Goal: Information Seeking & Learning: Learn about a topic

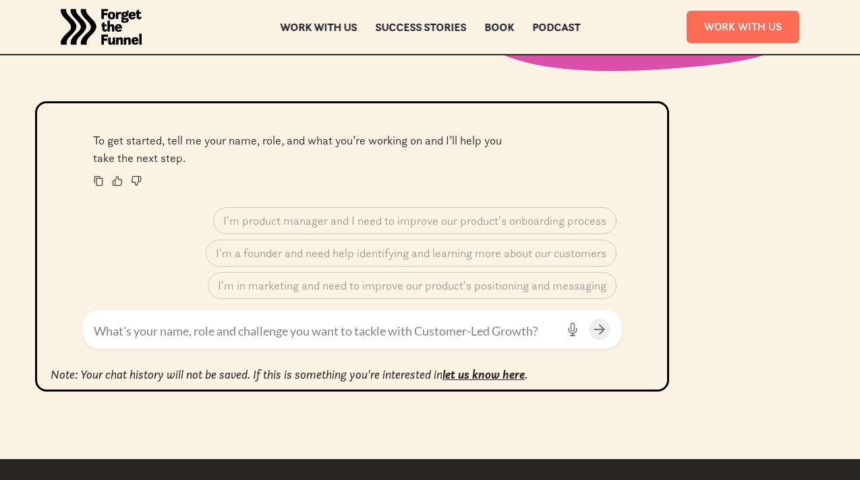
scroll to position [604, 0]
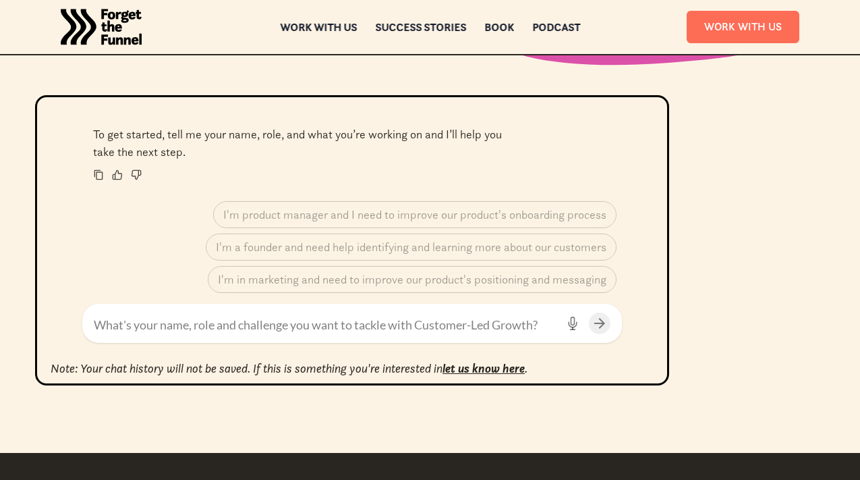
click at [180, 330] on textarea at bounding box center [325, 325] width 463 height 18
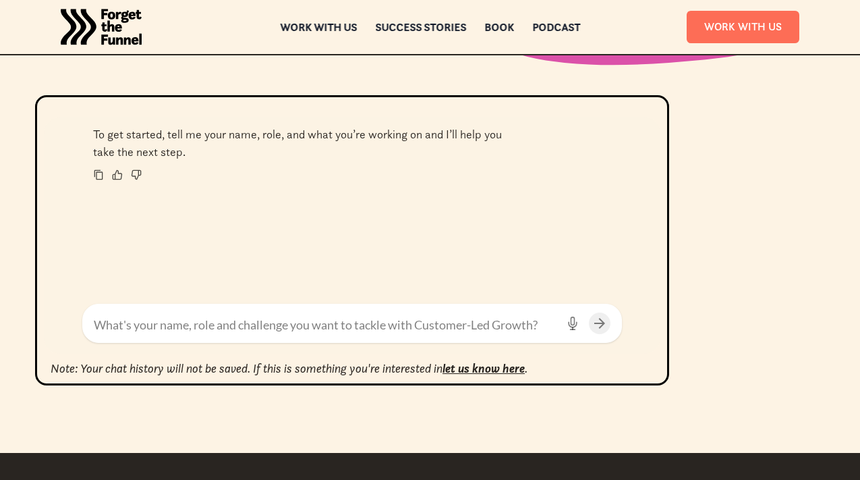
type textarea "M"
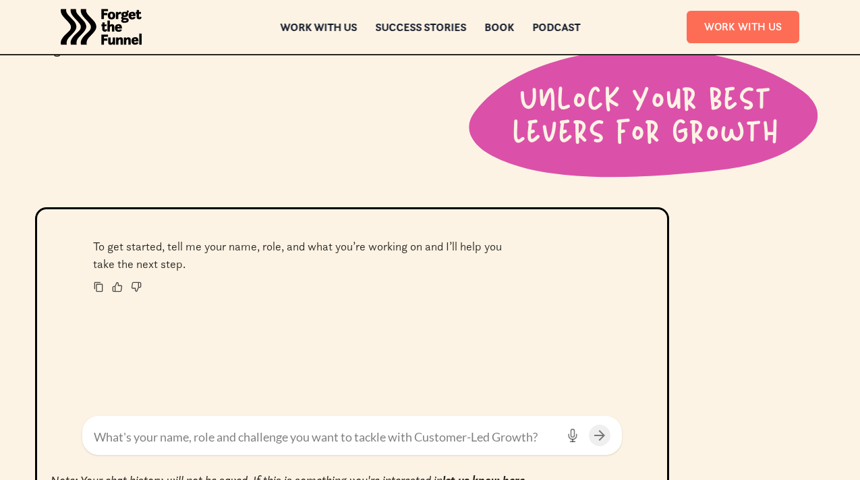
scroll to position [395, 0]
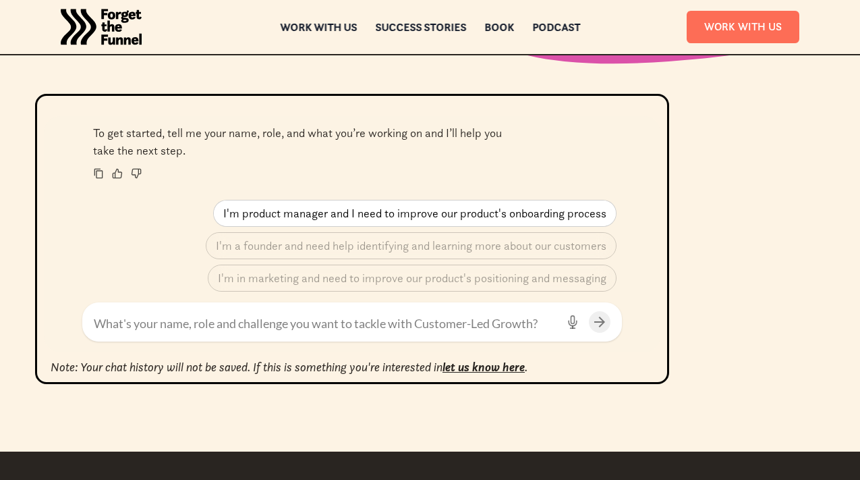
scroll to position [607, 0]
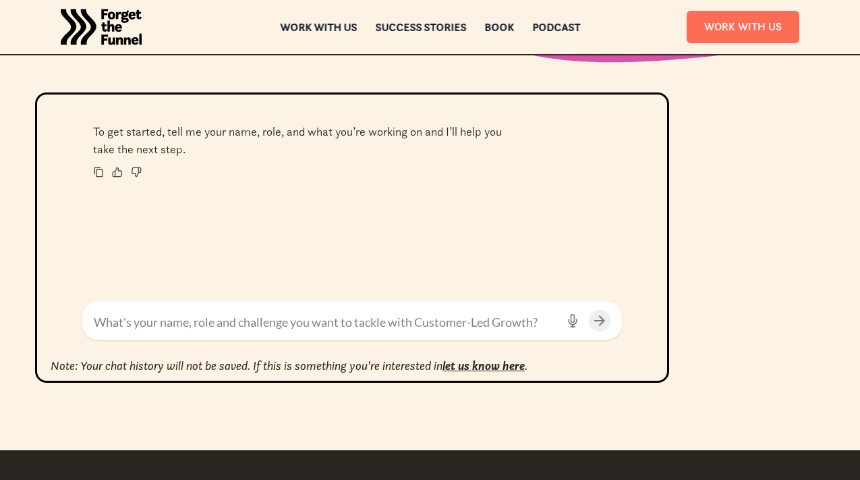
click at [185, 316] on textarea at bounding box center [325, 322] width 463 height 18
type textarea "R, pmm"
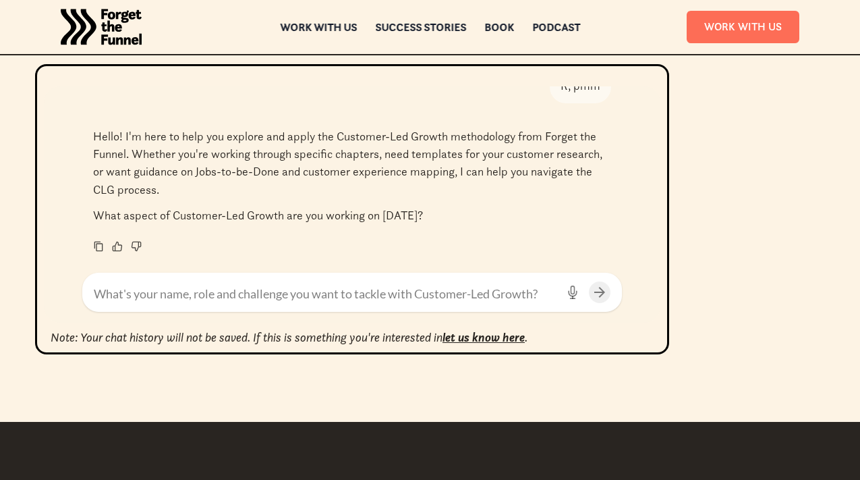
scroll to position [637, 0]
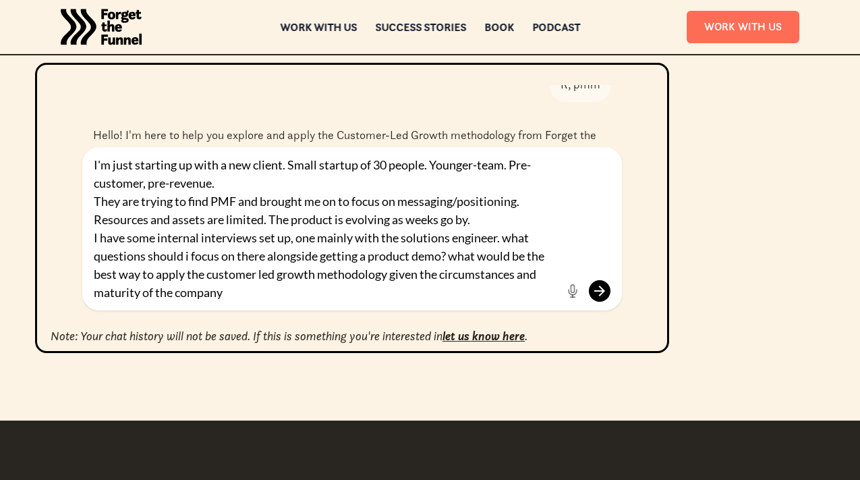
type textarea "I'm just starting up with a new client. Small startup of 30 people. Younger-tea…"
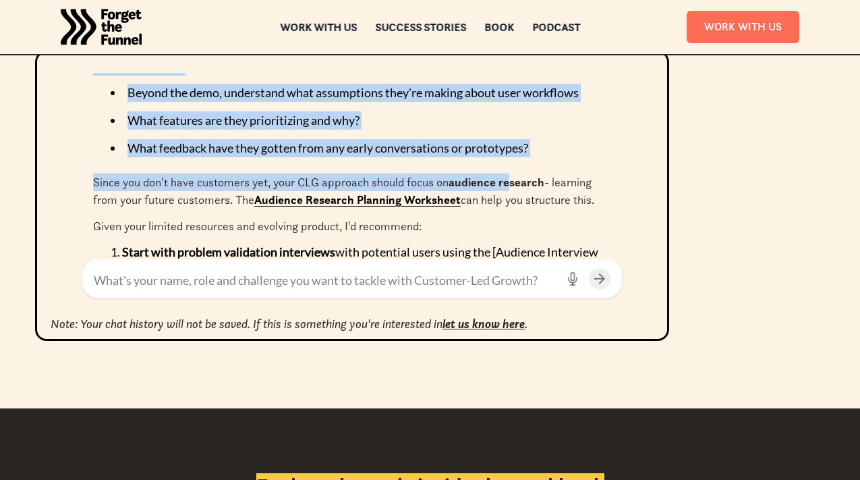
scroll to position [737, 0]
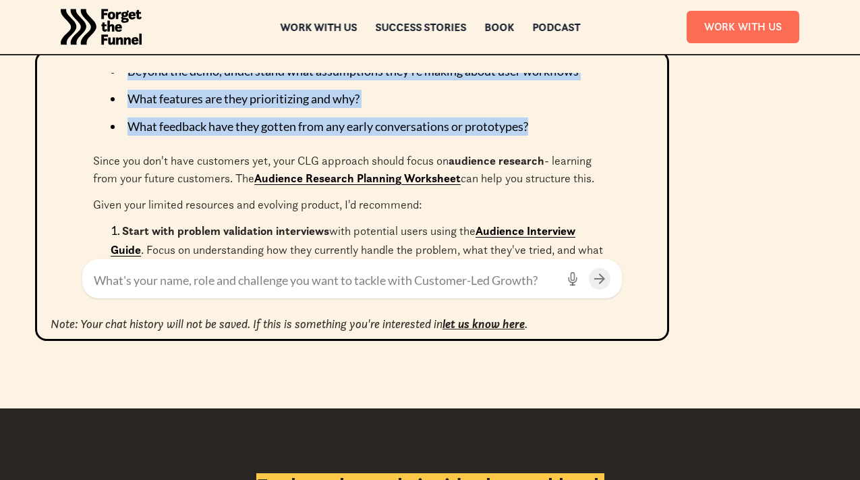
drag, startPoint x: 127, startPoint y: 152, endPoint x: 568, endPoint y: 134, distance: 440.8
click at [568, 134] on div "Given that your client is pre-customer and pre-revenue, you're in a unique posi…" at bounding box center [352, 49] width 518 height 543
copy div "What specific problem are they building to solve? Who do they believe struggles…"
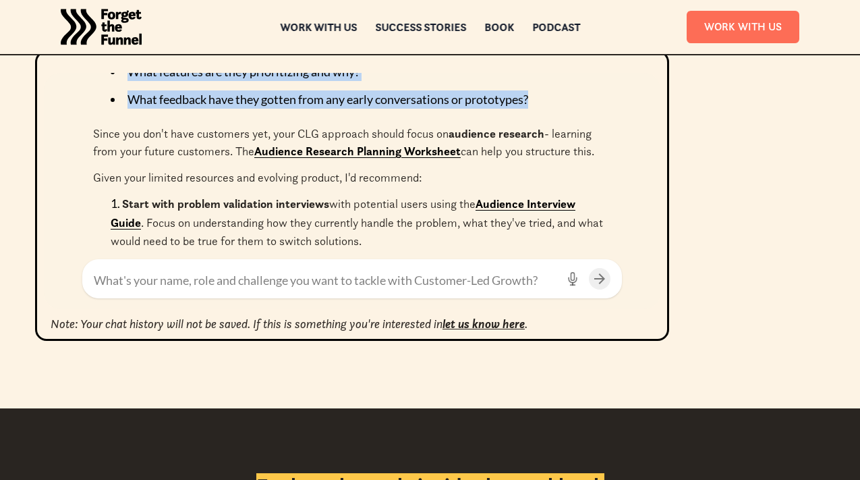
scroll to position [765, 0]
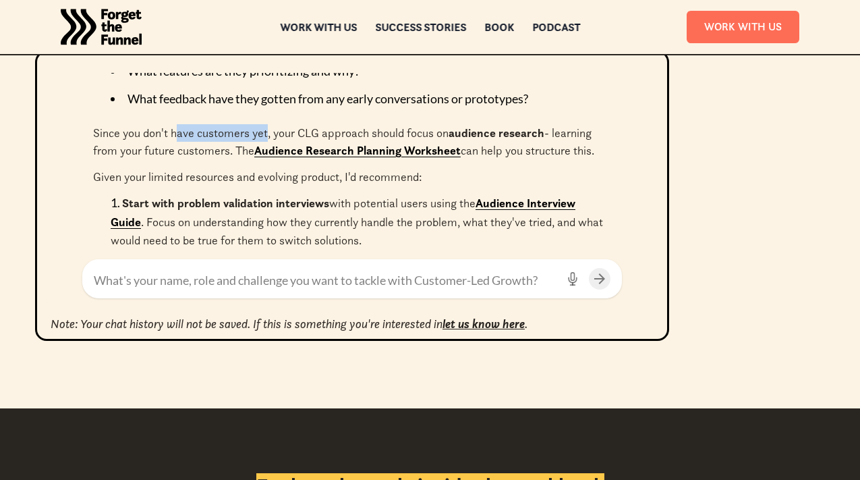
drag, startPoint x: 177, startPoint y: 132, endPoint x: 269, endPoint y: 127, distance: 91.8
click at [269, 127] on p "Since you don't have customers yet, your CLG approach should focus on audience …" at bounding box center [352, 142] width 518 height 36
drag, startPoint x: 428, startPoint y: 132, endPoint x: 492, endPoint y: 132, distance: 64.8
click at [491, 132] on p "Since you don't have customers yet, your CLG approach should focus on audience …" at bounding box center [352, 142] width 518 height 36
drag, startPoint x: 173, startPoint y: 154, endPoint x: 198, endPoint y: 154, distance: 25.6
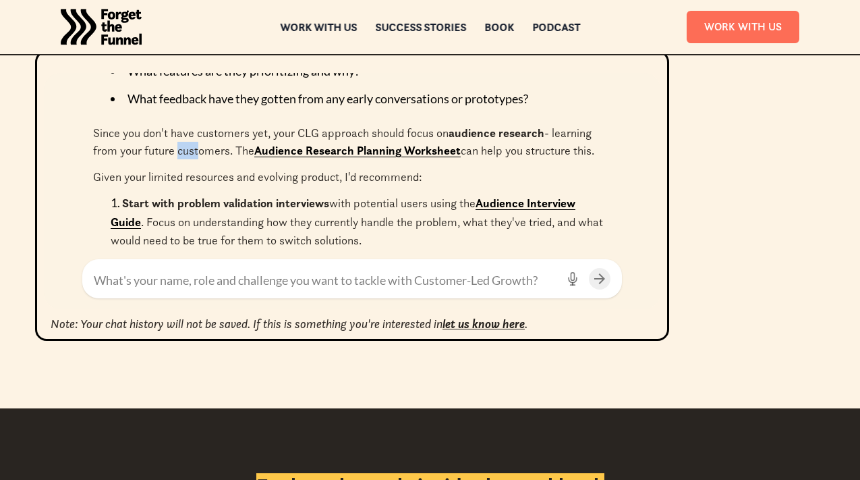
click at [198, 154] on p "Since you don't have customers yet, your CLG approach should focus on audience …" at bounding box center [352, 142] width 518 height 36
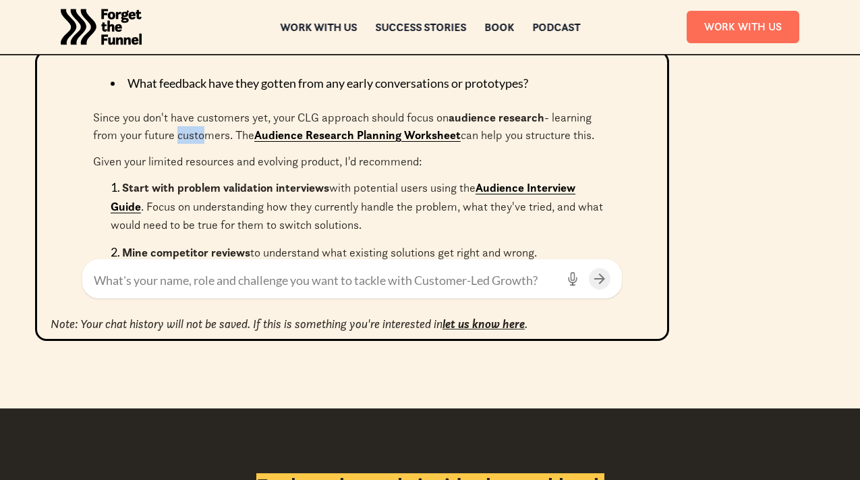
scroll to position [784, 0]
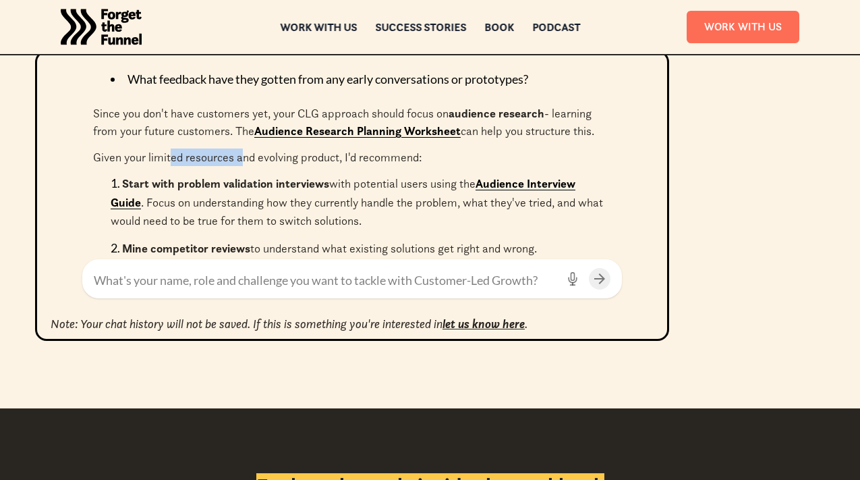
drag, startPoint x: 173, startPoint y: 154, endPoint x: 246, endPoint y: 153, distance: 72.8
click at [246, 153] on p "Given your limited resources and evolving product, I'd recommend:" at bounding box center [352, 157] width 518 height 18
drag, startPoint x: 208, startPoint y: 188, endPoint x: 313, endPoint y: 187, distance: 104.6
click at [313, 187] on strong "Start with problem validation interviews" at bounding box center [225, 183] width 207 height 15
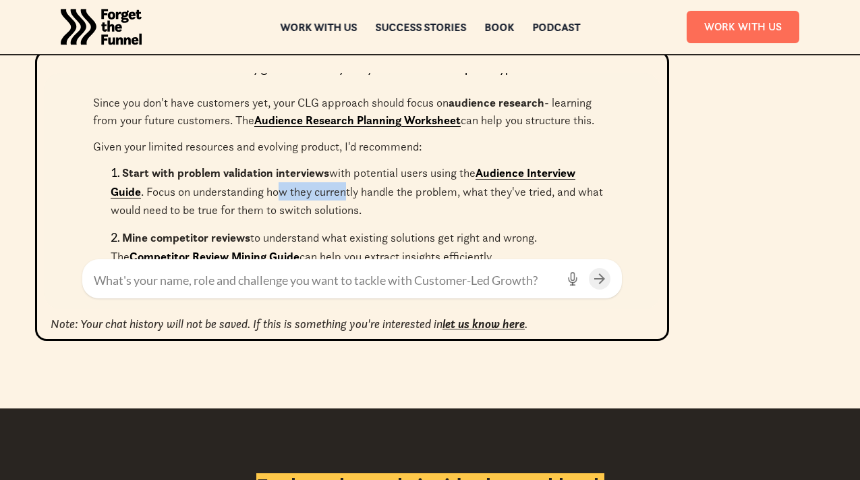
drag, startPoint x: 322, startPoint y: 194, endPoint x: 362, endPoint y: 194, distance: 39.8
click at [362, 194] on p "Start with problem validation interviews with potential users using the Audienc…" at bounding box center [357, 191] width 492 height 52
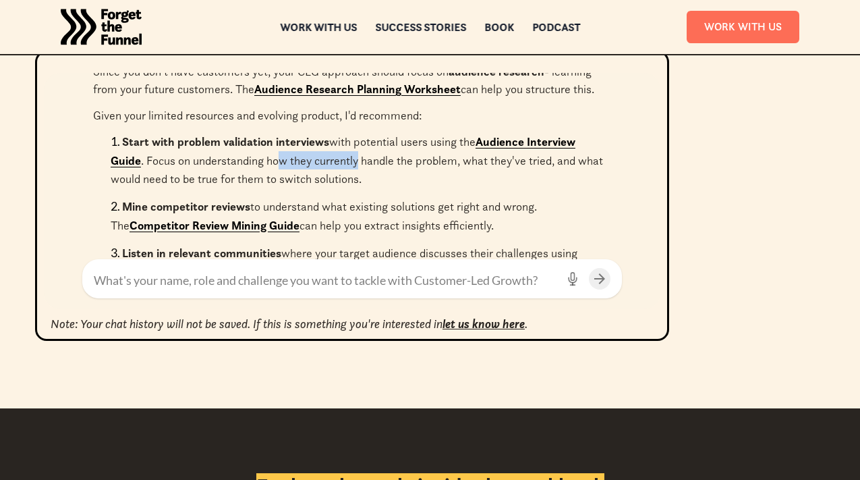
scroll to position [837, 0]
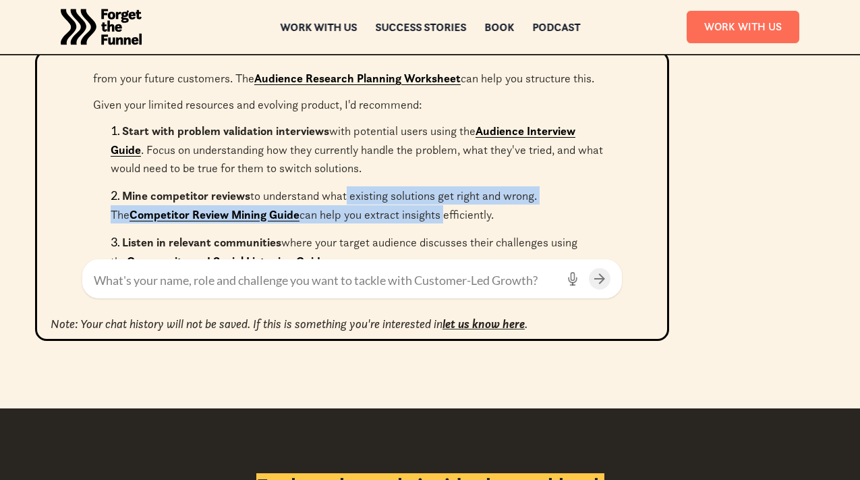
drag, startPoint x: 370, startPoint y: 195, endPoint x: 424, endPoint y: 212, distance: 57.4
click at [424, 212] on p "Mine competitor reviews to understand what existing solutions get right and wro…" at bounding box center [324, 204] width 426 height 33
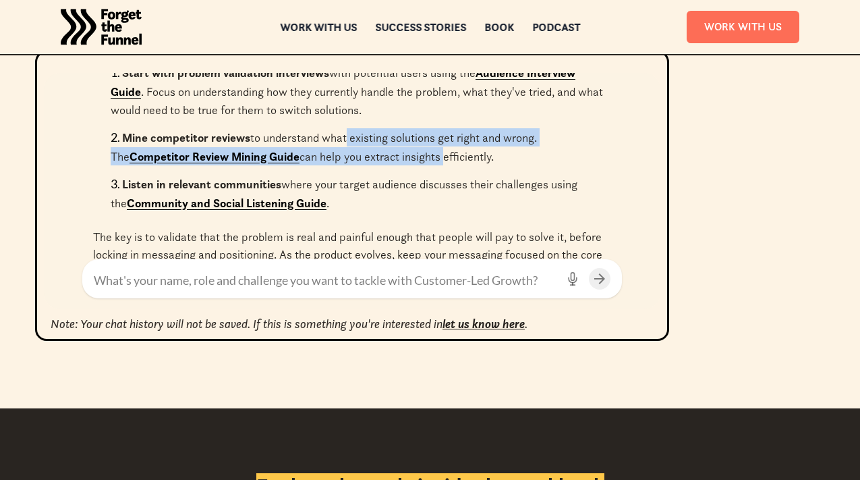
scroll to position [922, 0]
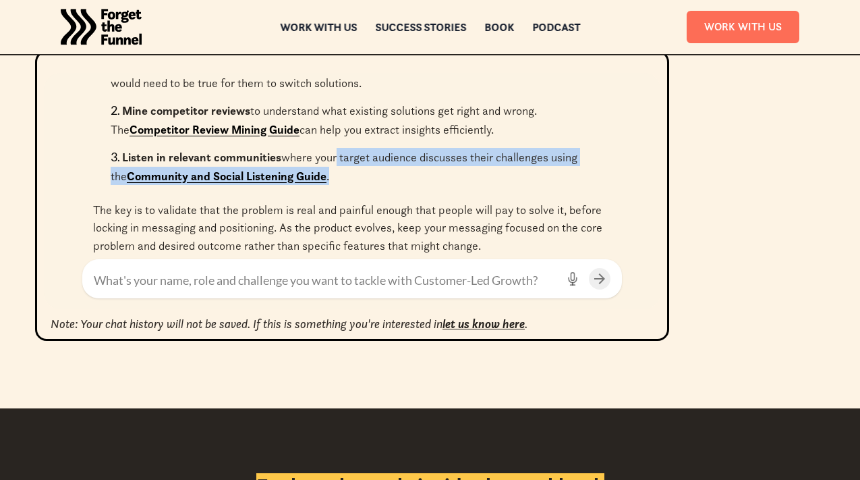
drag, startPoint x: 333, startPoint y: 161, endPoint x: 440, endPoint y: 177, distance: 108.5
click at [440, 175] on li "Listen in relevant communities where your target audience discusses their chall…" at bounding box center [358, 166] width 494 height 37
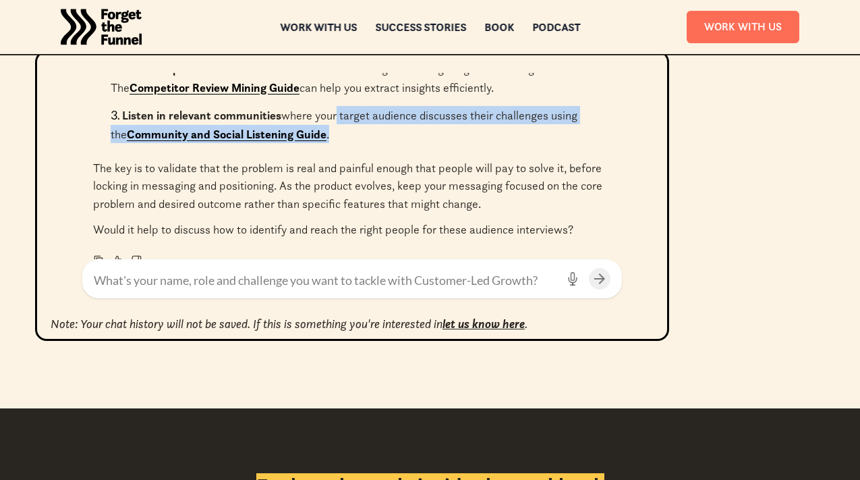
scroll to position [965, 0]
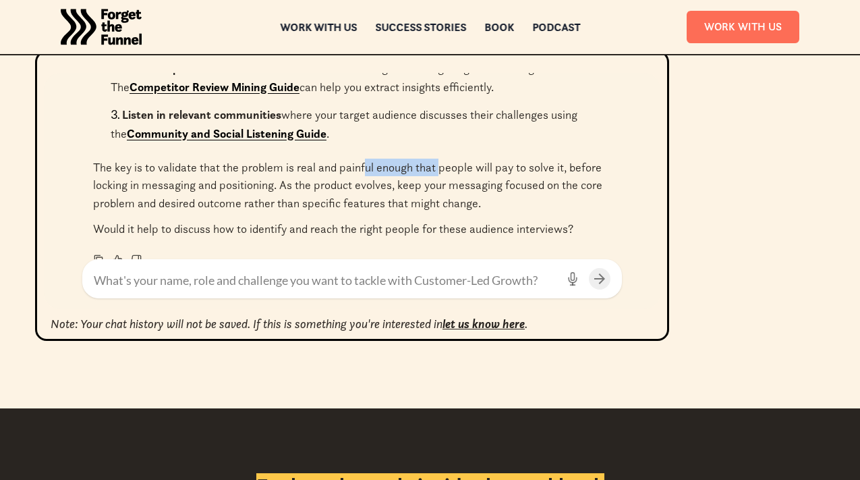
drag, startPoint x: 366, startPoint y: 171, endPoint x: 440, endPoint y: 169, distance: 74.9
click at [440, 169] on p "The key is to validate that the problem is real and painful enough that people …" at bounding box center [352, 185] width 518 height 53
drag, startPoint x: 252, startPoint y: 192, endPoint x: 344, endPoint y: 190, distance: 92.4
click at [344, 190] on p "The key is to validate that the problem is real and painful enough that people …" at bounding box center [352, 185] width 518 height 53
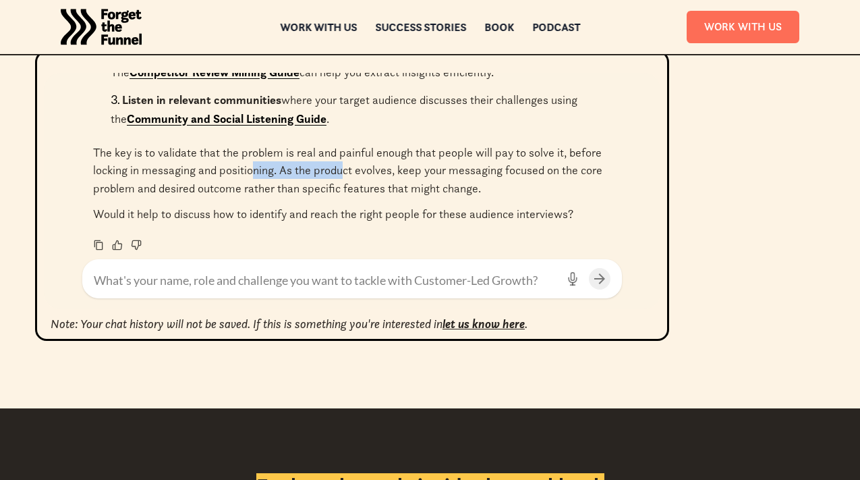
scroll to position [980, 0]
drag, startPoint x: 283, startPoint y: 190, endPoint x: 342, endPoint y: 188, distance: 59.4
click at [342, 188] on p "The key is to validate that the problem is real and painful enough that people …" at bounding box center [352, 169] width 518 height 53
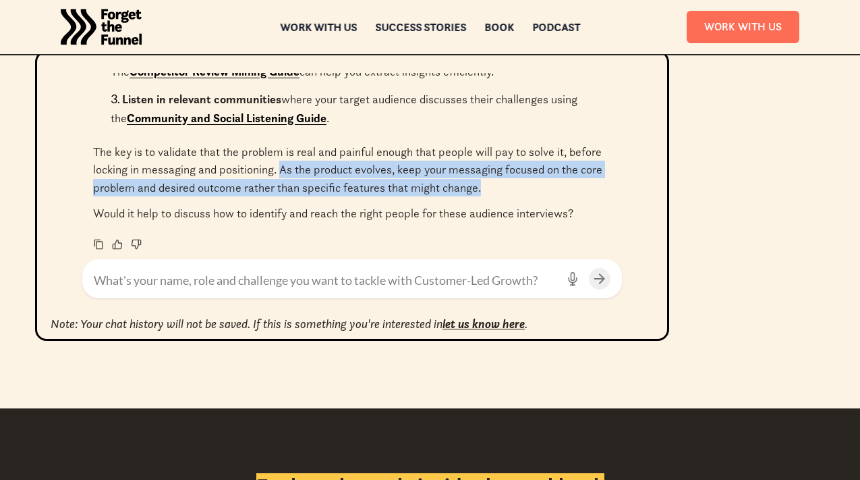
drag, startPoint x: 283, startPoint y: 172, endPoint x: 548, endPoint y: 185, distance: 265.4
click at [548, 185] on p "The key is to validate that the problem is real and painful enough that people …" at bounding box center [352, 169] width 518 height 53
copy p "As the product evolves, keep your messaging focused on the core problem and des…"
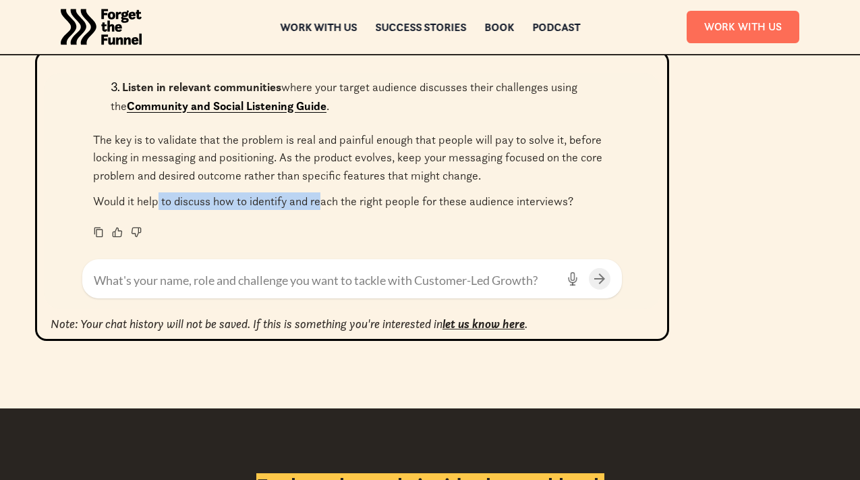
drag, startPoint x: 156, startPoint y: 198, endPoint x: 325, endPoint y: 197, distance: 168.6
click at [325, 197] on p "Would it help to discuss how to identify and reach the right people for these a…" at bounding box center [352, 201] width 518 height 18
click at [254, 285] on textarea at bounding box center [325, 280] width 463 height 18
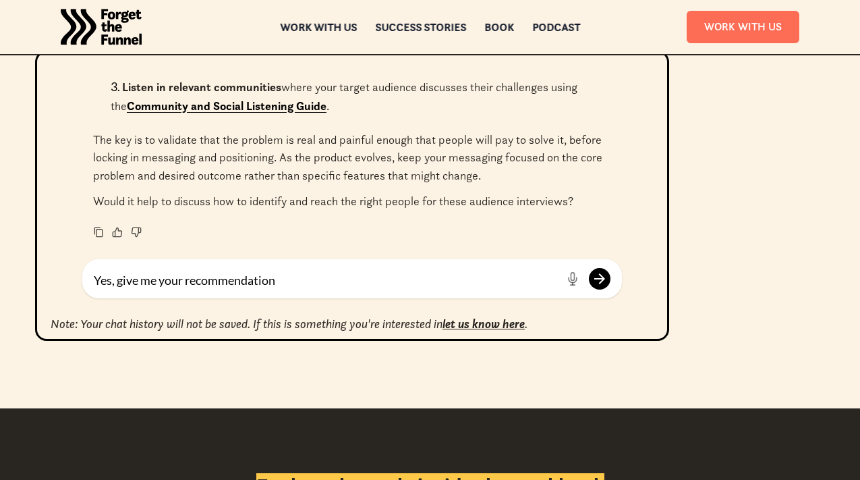
type textarea "Yes, give me your recommendations"
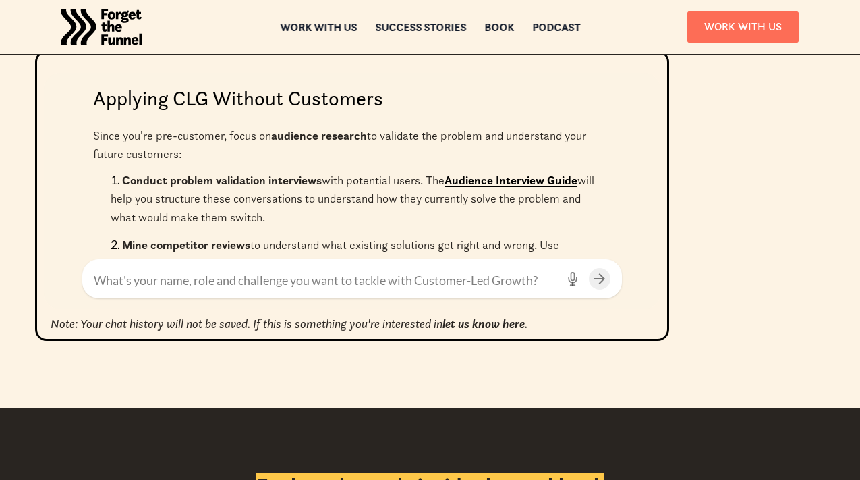
scroll to position [1764, 0]
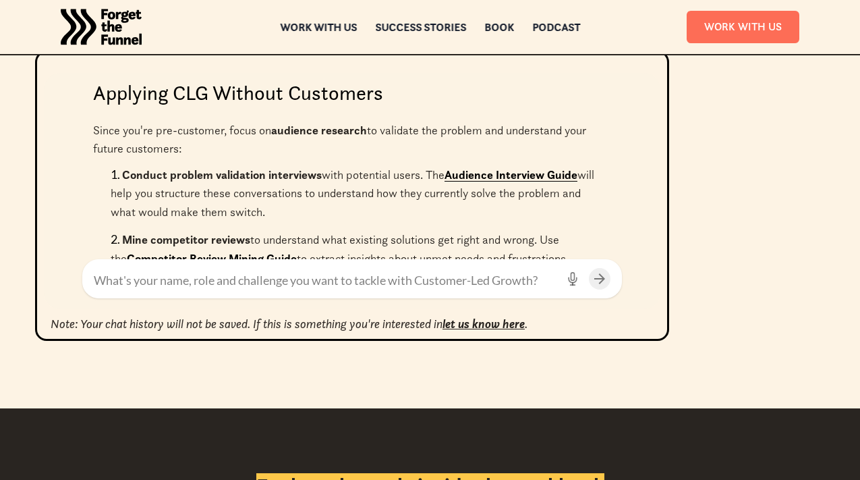
click at [516, 174] on link "Audience Interview Guide" at bounding box center [510, 174] width 133 height 15
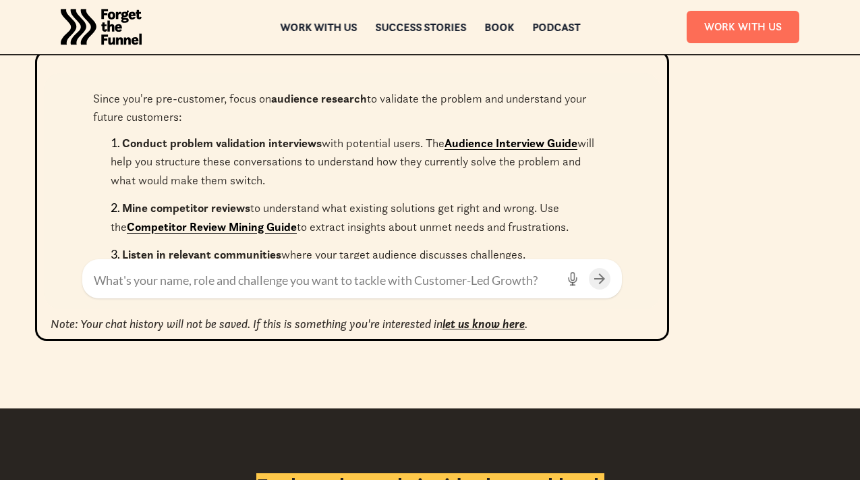
scroll to position [1809, 0]
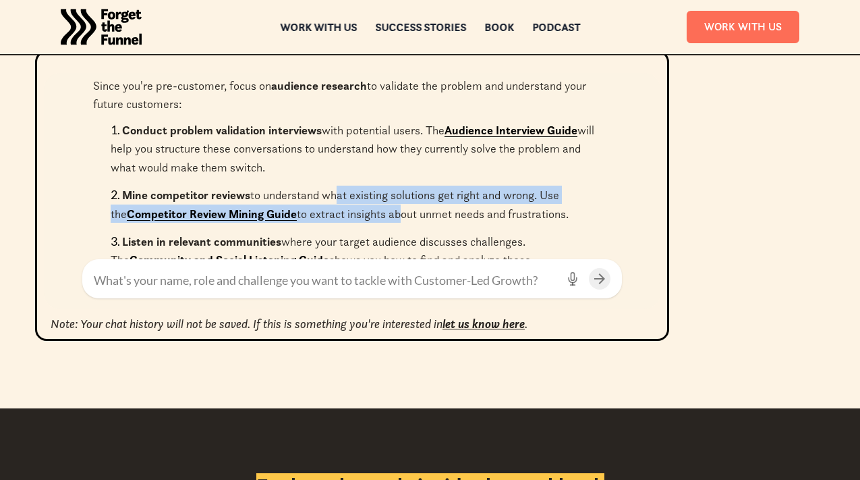
drag, startPoint x: 337, startPoint y: 201, endPoint x: 382, endPoint y: 218, distance: 48.9
click at [382, 217] on p "Mine competitor reviews to understand what existing solutions get right and wro…" at bounding box center [340, 204] width 458 height 33
click at [356, 197] on p "Mine competitor reviews to understand what existing solutions get right and wro…" at bounding box center [340, 204] width 458 height 33
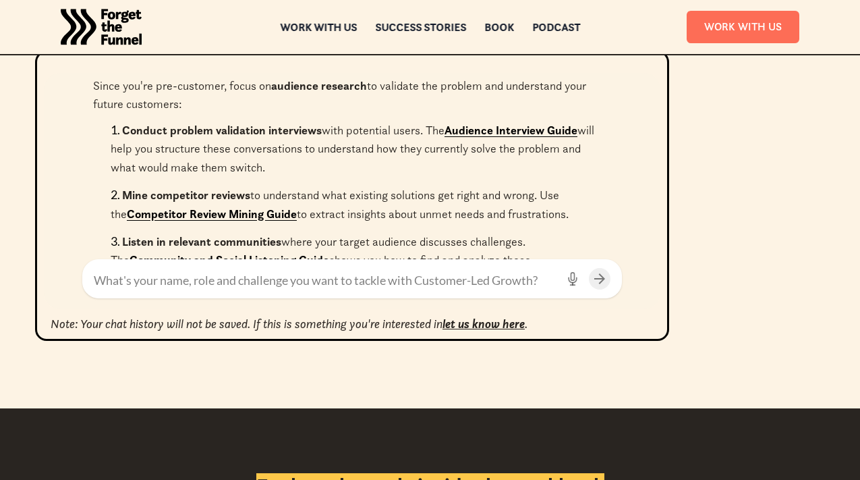
click at [167, 213] on link "Competitor Review Mining Guide" at bounding box center [212, 213] width 170 height 15
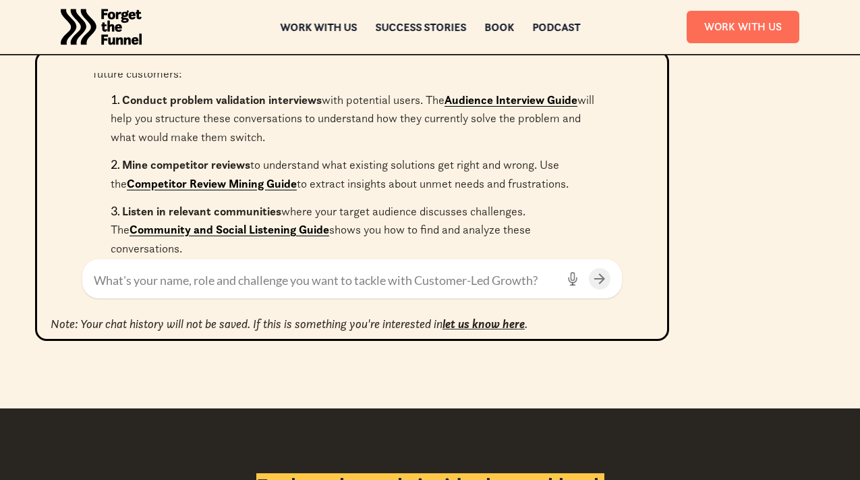
scroll to position [1851, 0]
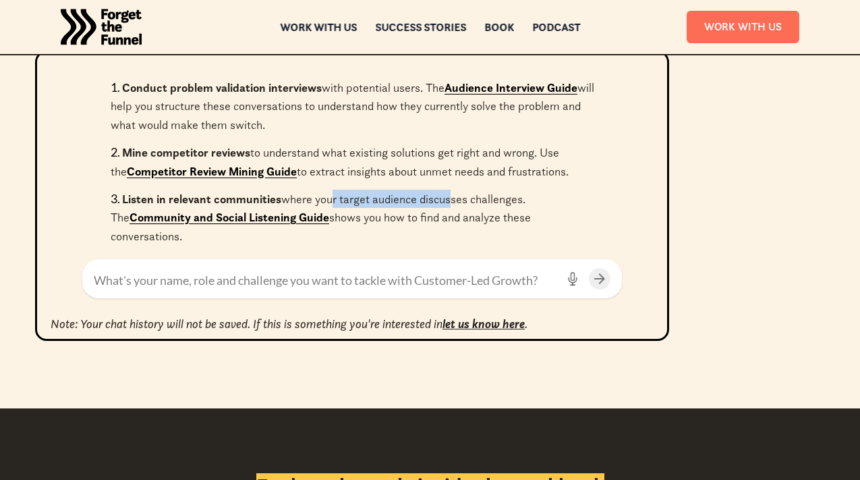
drag, startPoint x: 331, startPoint y: 204, endPoint x: 451, endPoint y: 204, distance: 120.1
click at [451, 204] on p "Listen in relevant communities where your target audience discusses challenges.…" at bounding box center [321, 218] width 420 height 52
drag, startPoint x: 397, startPoint y: 218, endPoint x: 440, endPoint y: 217, distance: 42.5
click at [438, 217] on p "Listen in relevant communities where your target audience discusses challenges.…" at bounding box center [321, 218] width 420 height 52
click at [284, 225] on link "Community and Social Listening Guide" at bounding box center [230, 217] width 200 height 15
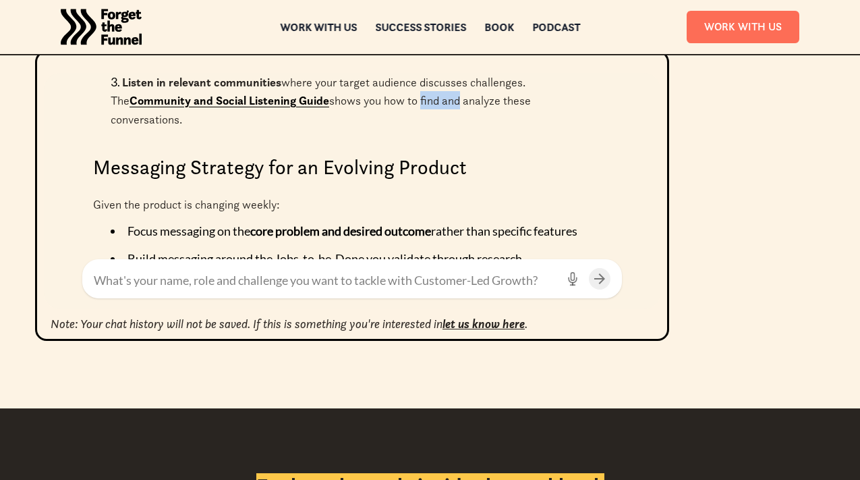
scroll to position [1984, 0]
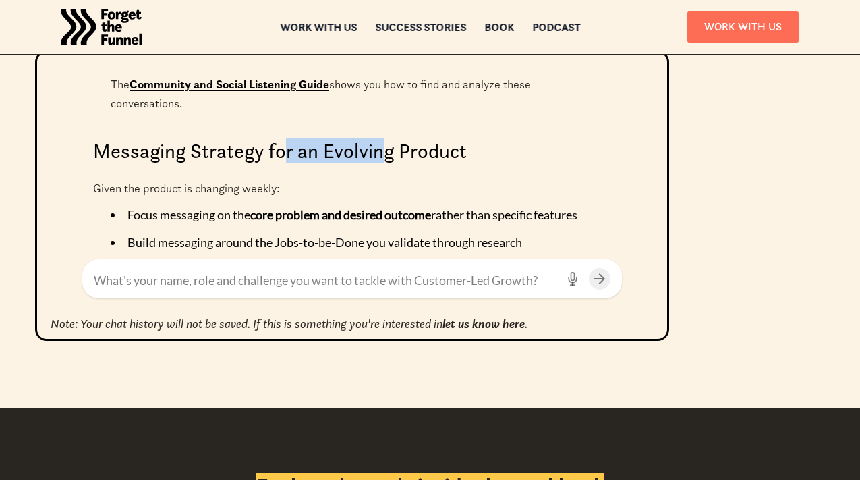
drag, startPoint x: 281, startPoint y: 144, endPoint x: 394, endPoint y: 134, distance: 113.8
click at [394, 139] on h2 "Messaging Strategy for an Evolving Product" at bounding box center [352, 151] width 518 height 24
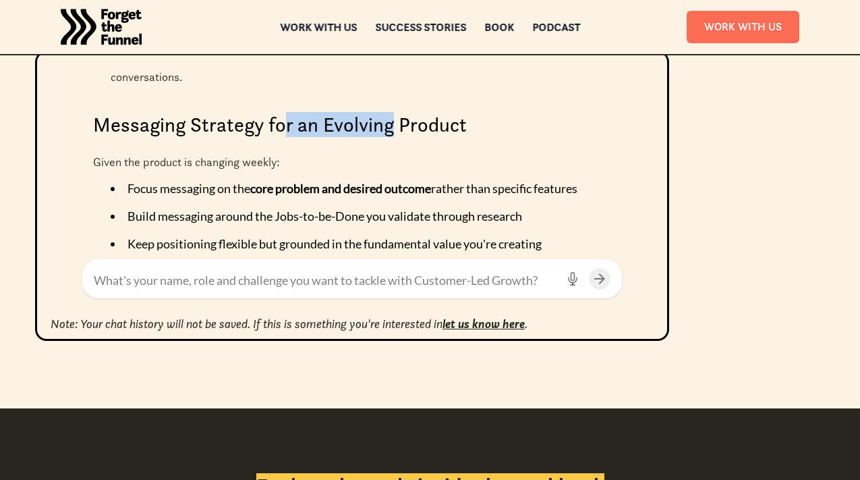
scroll to position [2015, 0]
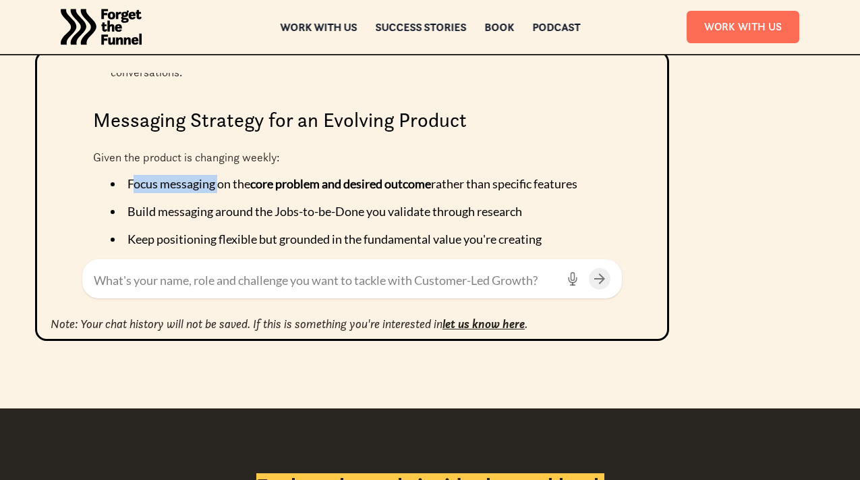
drag, startPoint x: 134, startPoint y: 168, endPoint x: 221, endPoint y: 167, distance: 87.7
click at [221, 175] on li "Focus messaging on the core problem and desired outcome rather than specific fe…" at bounding box center [358, 184] width 494 height 18
click at [183, 178] on li "Focus messaging on the core problem and desired outcome rather than specific fe…" at bounding box center [358, 184] width 494 height 18
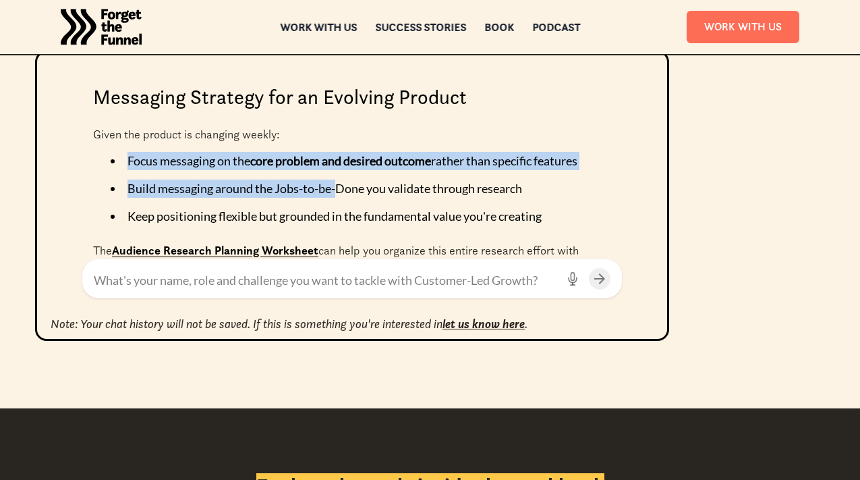
scroll to position [2041, 0]
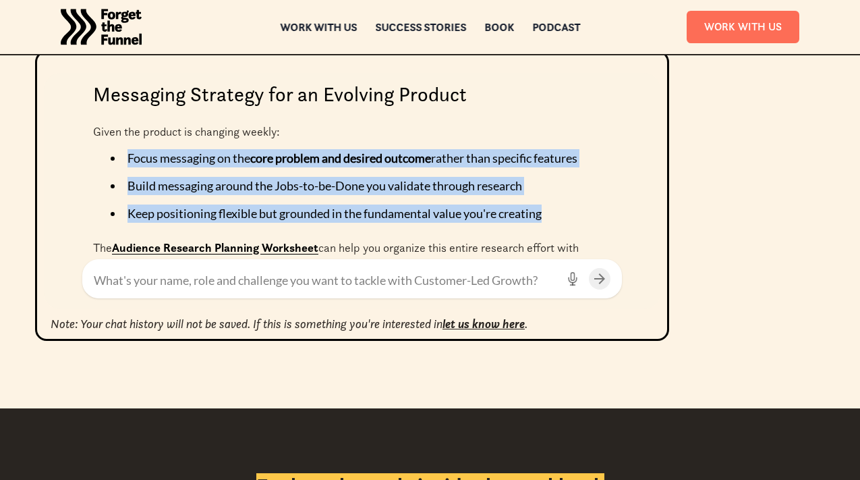
drag, startPoint x: 127, startPoint y: 170, endPoint x: 561, endPoint y: 190, distance: 434.2
click at [561, 190] on ul "Focus messaging on the core problem and desired outcome rather than specific fe…" at bounding box center [352, 186] width 518 height 74
copy ul "Focus messaging on the core problem and desired outcome rather than specific fe…"
